Goal: Task Accomplishment & Management: Use online tool/utility

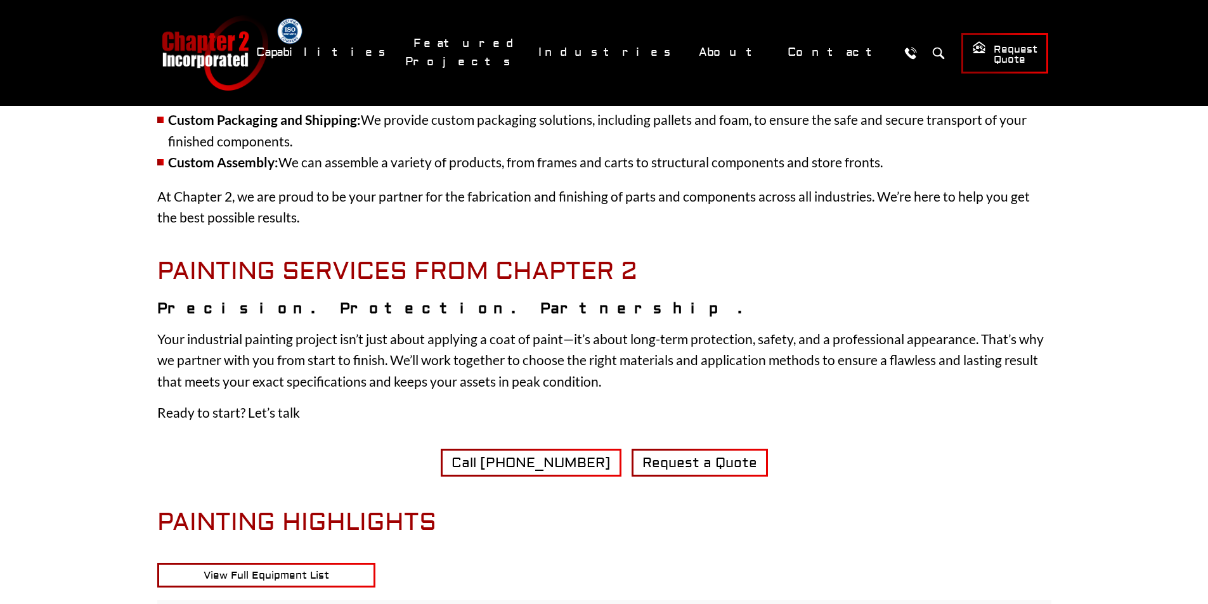
scroll to position [1205, 0]
click at [223, 42] on link "Chapter 2 Incorporated" at bounding box center [214, 52] width 108 height 75
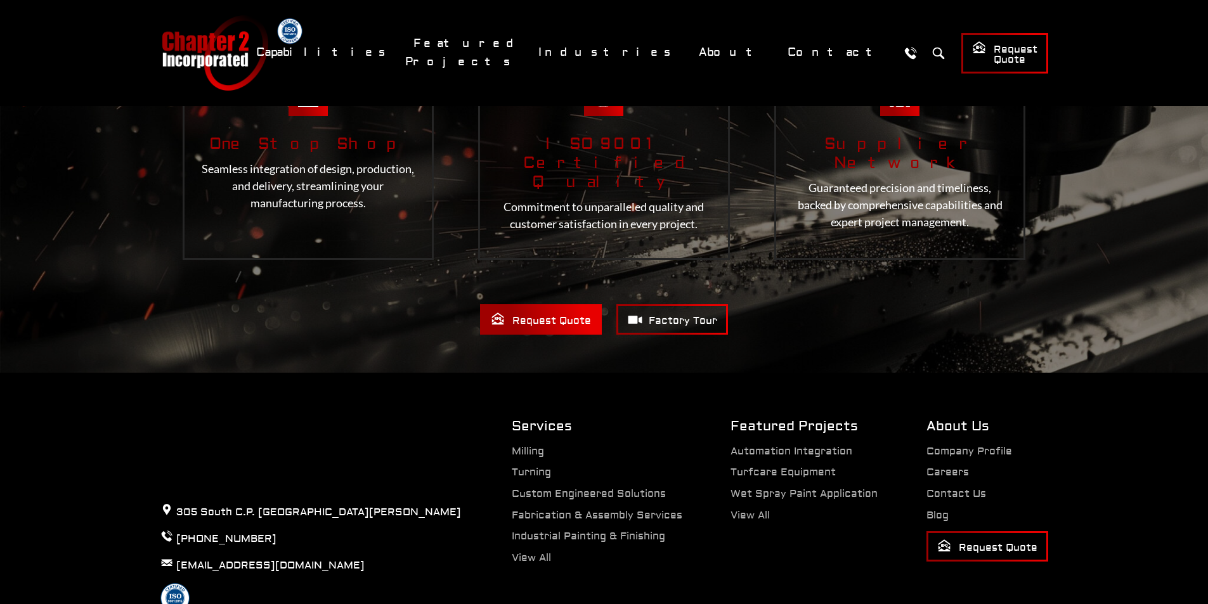
scroll to position [2647, 0]
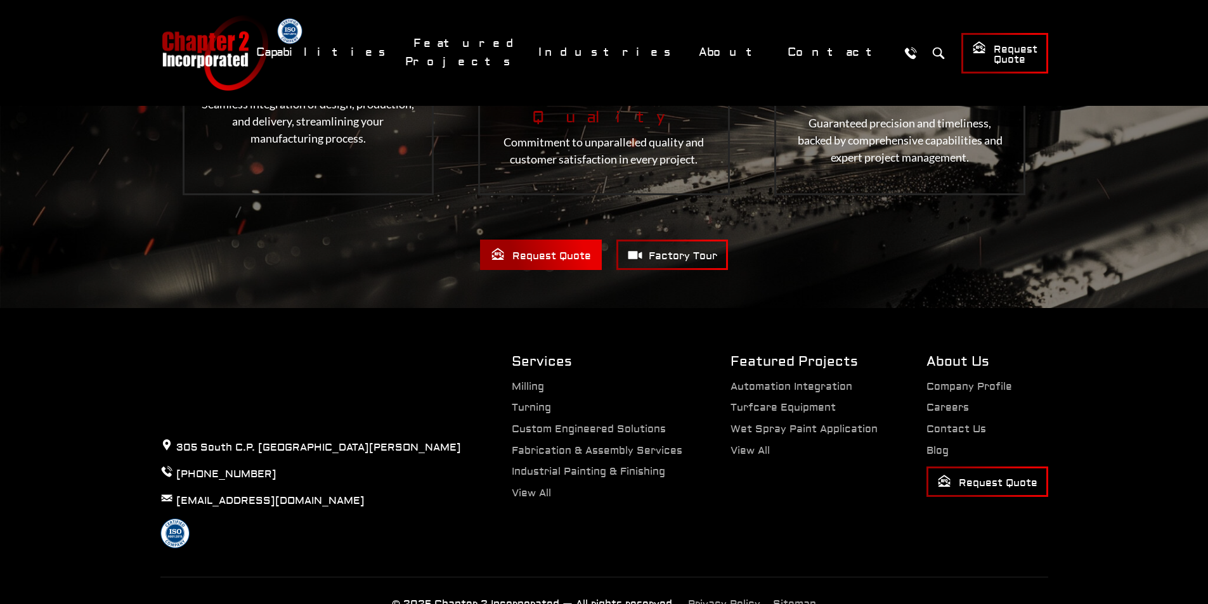
click at [958, 382] on ul "Company Profile Careers Contact Us Blog Request Quote" at bounding box center [987, 439] width 122 height 115
click at [958, 401] on link "Careers" at bounding box center [947, 407] width 42 height 13
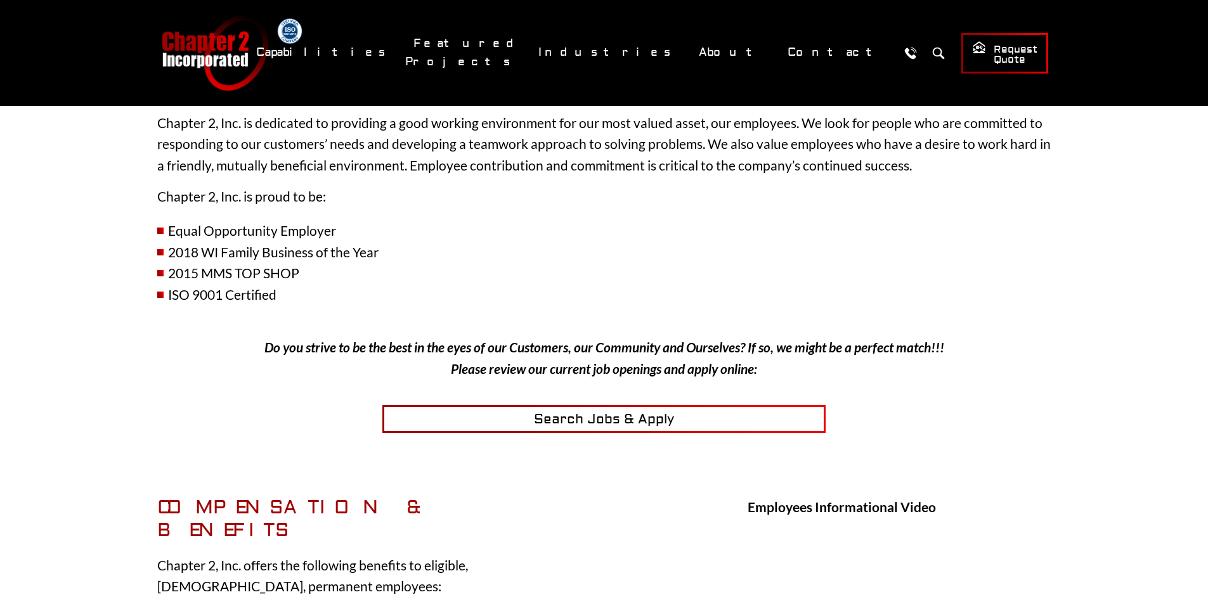
scroll to position [190, 0]
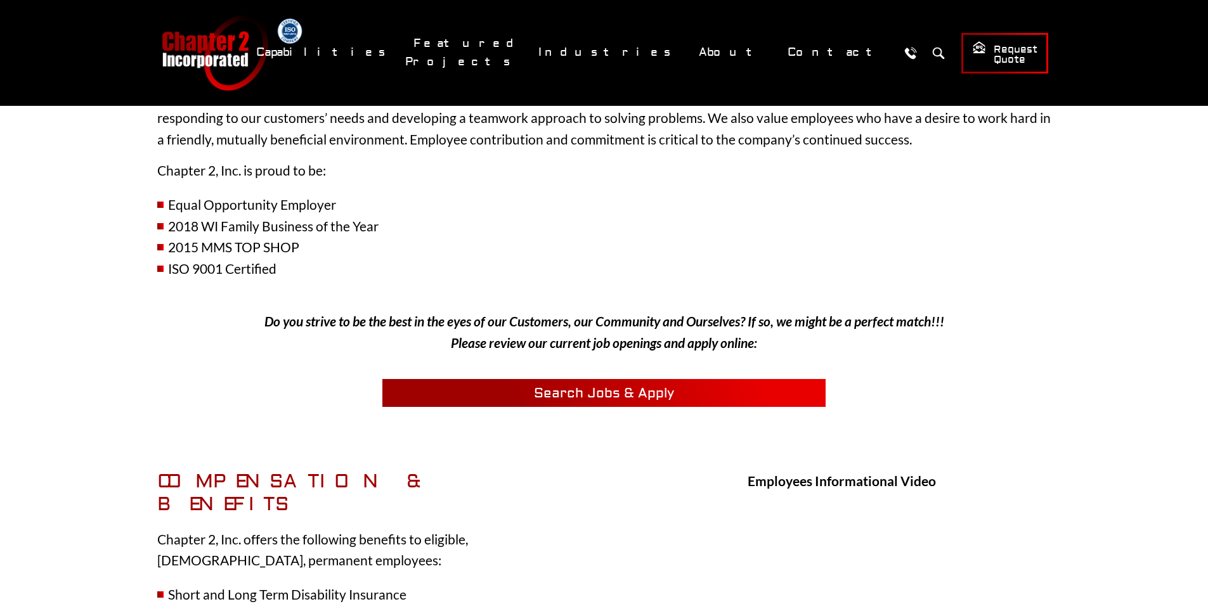
click at [748, 387] on link "Search Jobs & Apply" at bounding box center [604, 393] width 444 height 28
